Goal: Find specific page/section: Find specific page/section

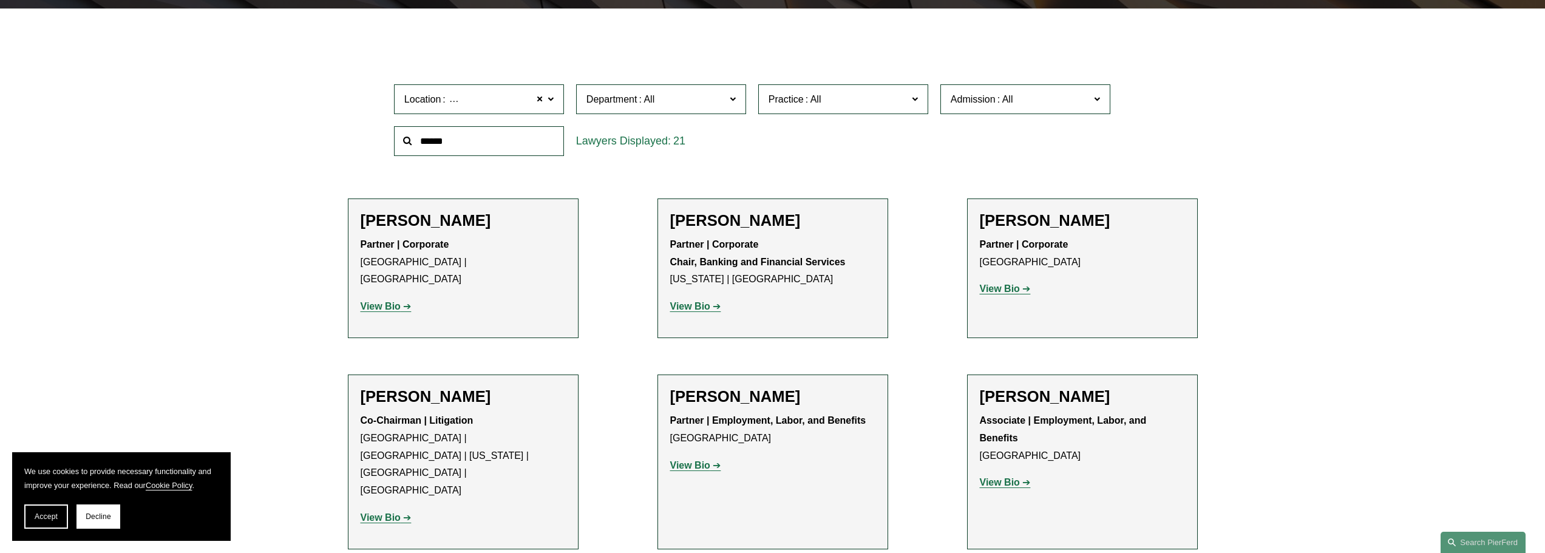
scroll to position [229, 0]
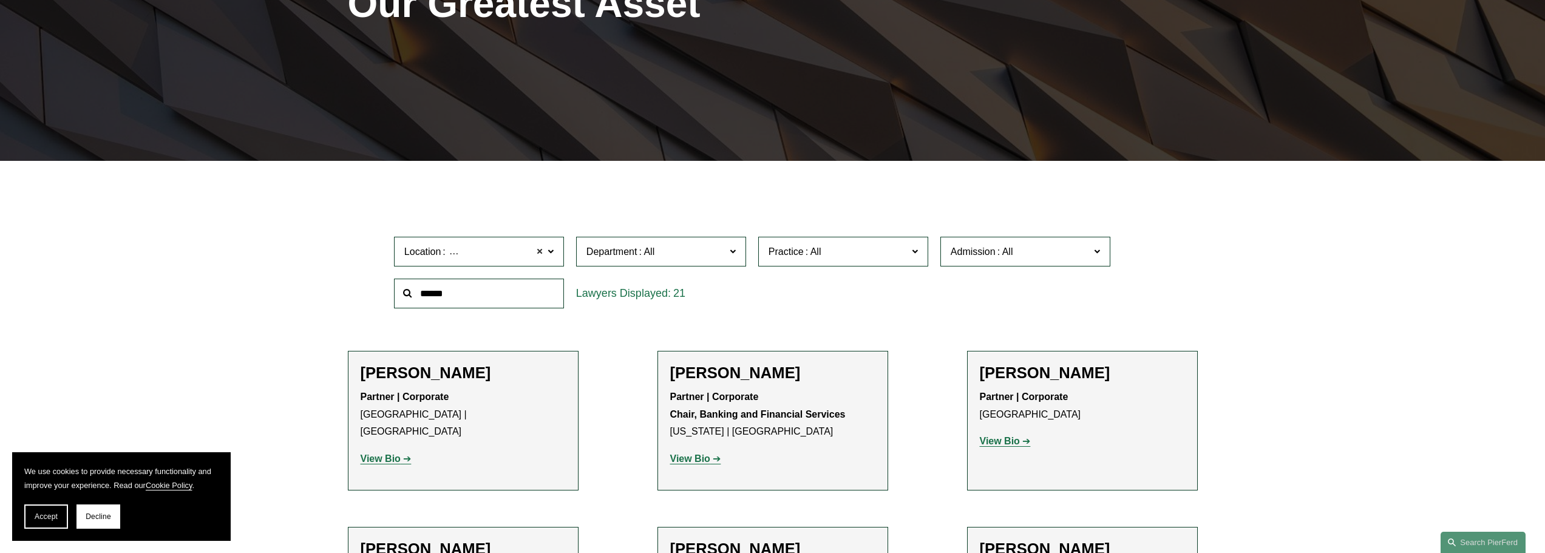
click at [540, 252] on span at bounding box center [539, 252] width 7 height 16
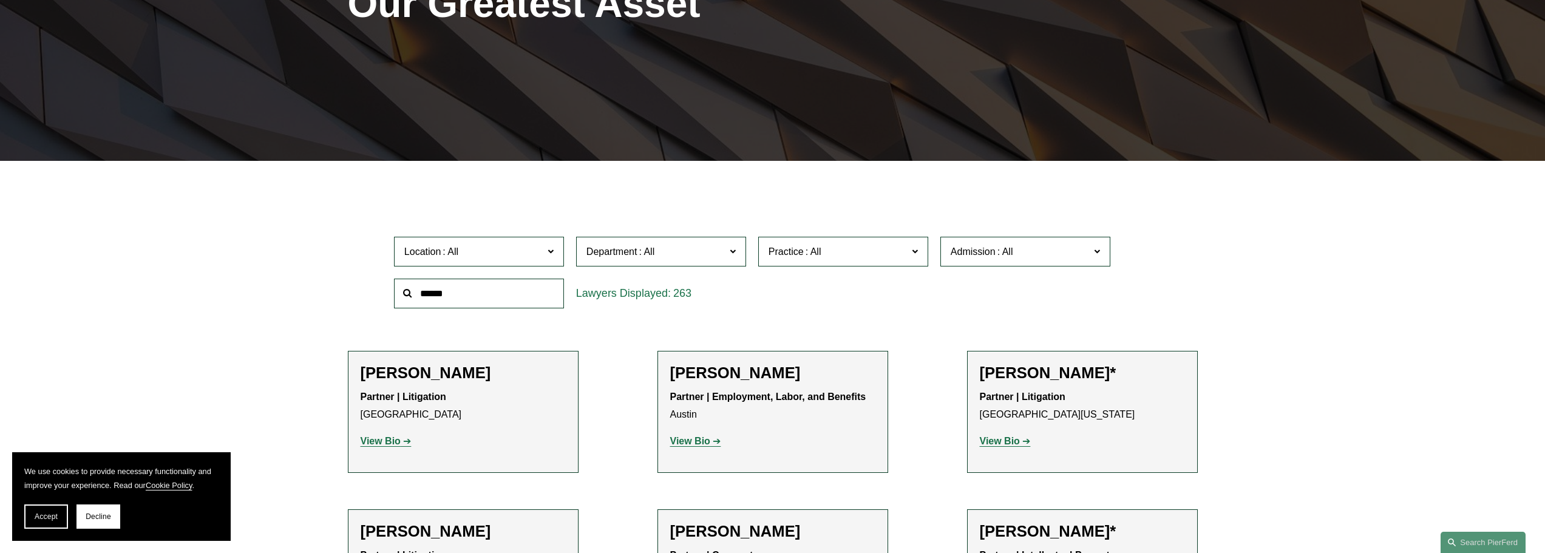
click at [475, 287] on input "text" at bounding box center [479, 294] width 170 height 30
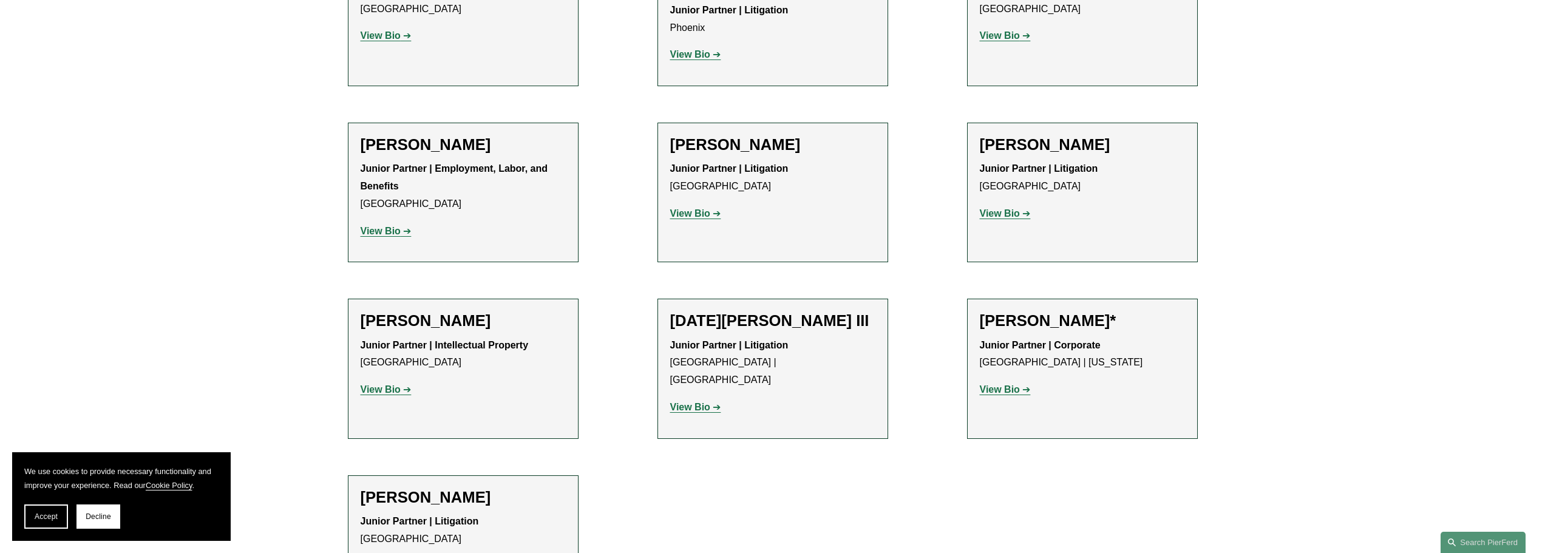
scroll to position [654, 0]
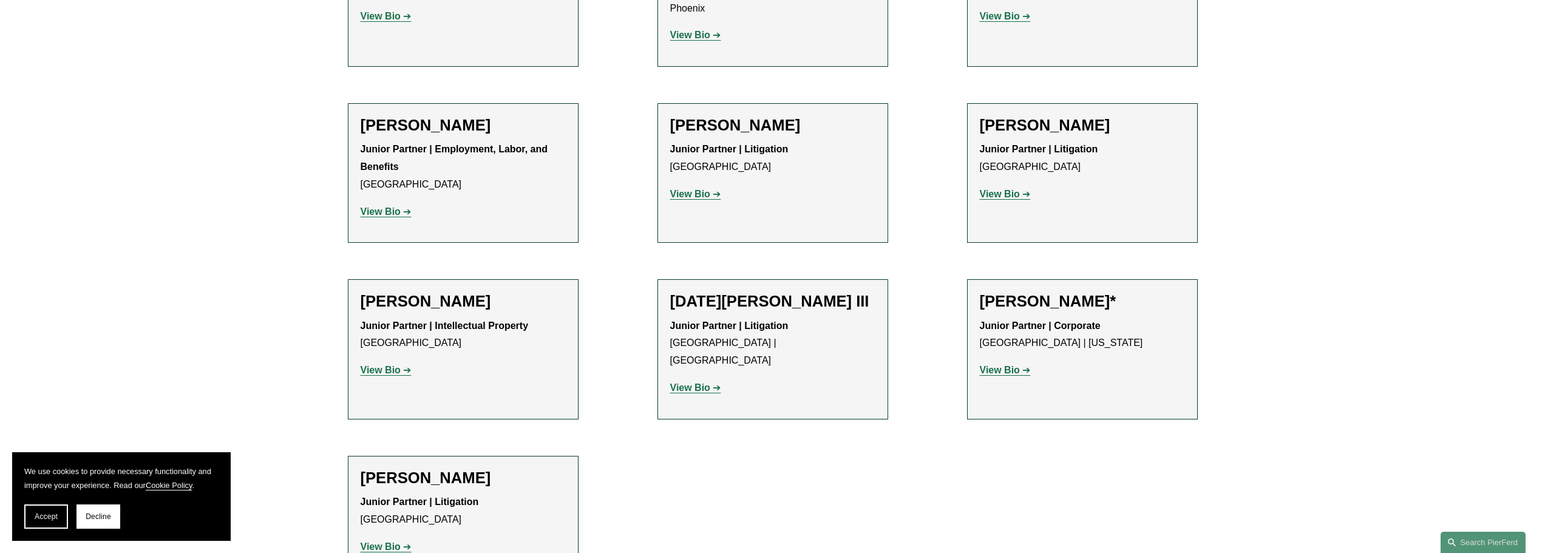
type input "******"
click at [118, 147] on div "Filter Location All [GEOGRAPHIC_DATA] [GEOGRAPHIC_DATA] [GEOGRAPHIC_DATA] [GEOG…" at bounding box center [772, 189] width 1545 height 870
click at [691, 382] on strong "View Bio" at bounding box center [690, 387] width 40 height 10
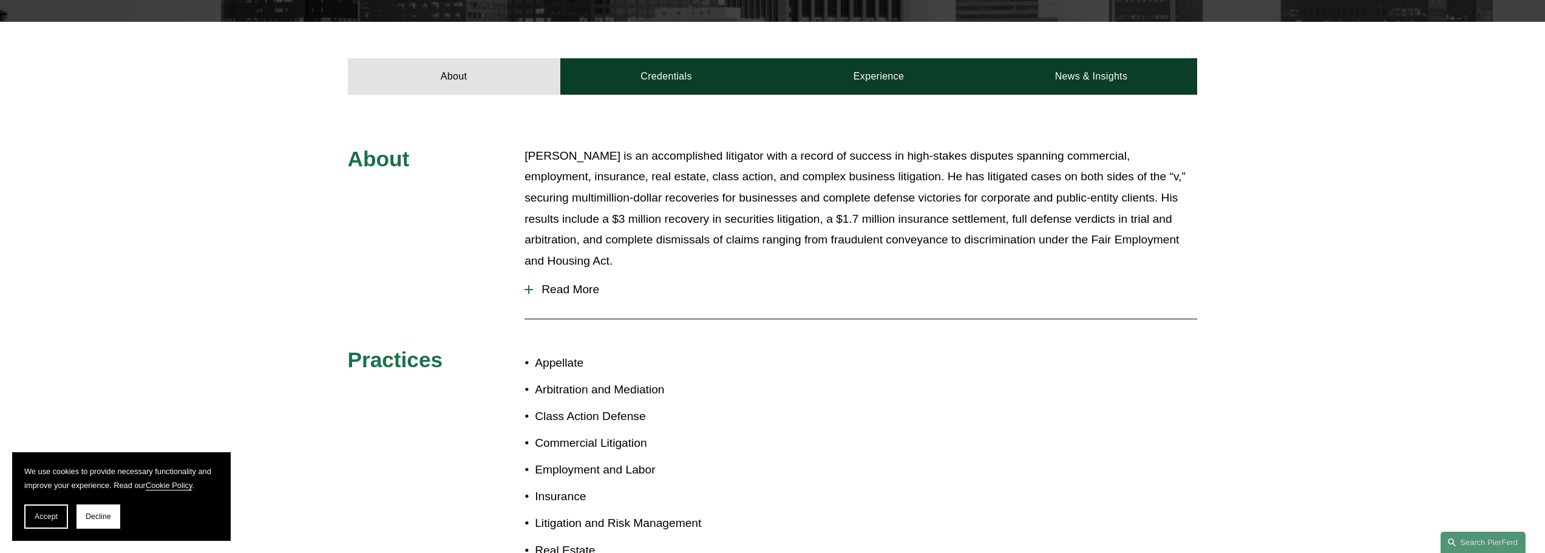
scroll to position [425, 0]
